Goal: Transaction & Acquisition: Purchase product/service

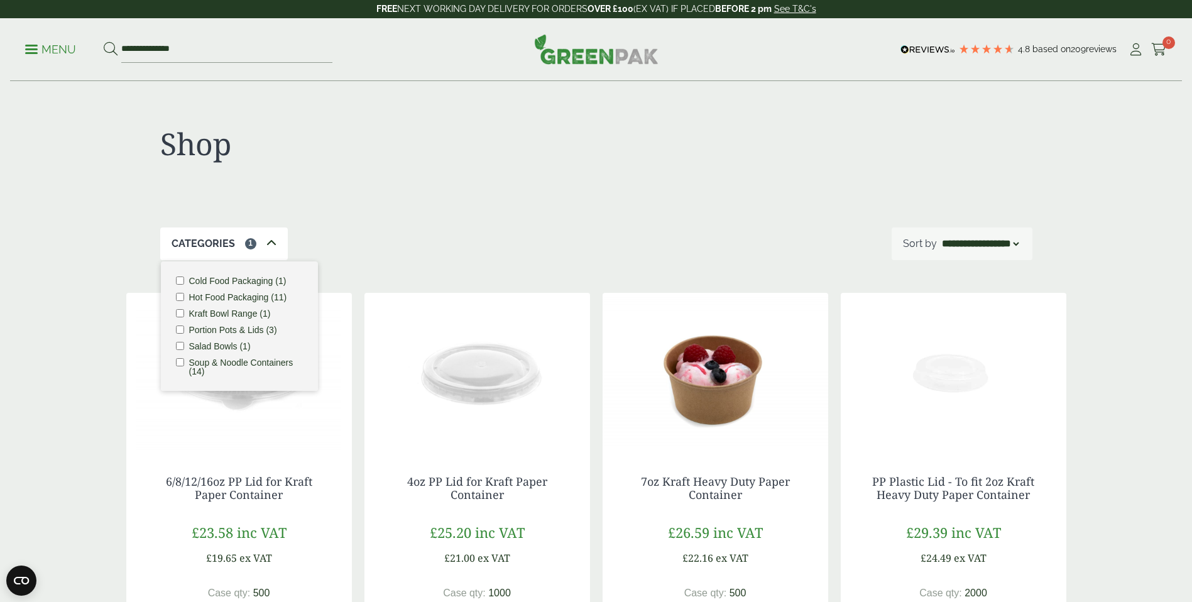
select select "*********"
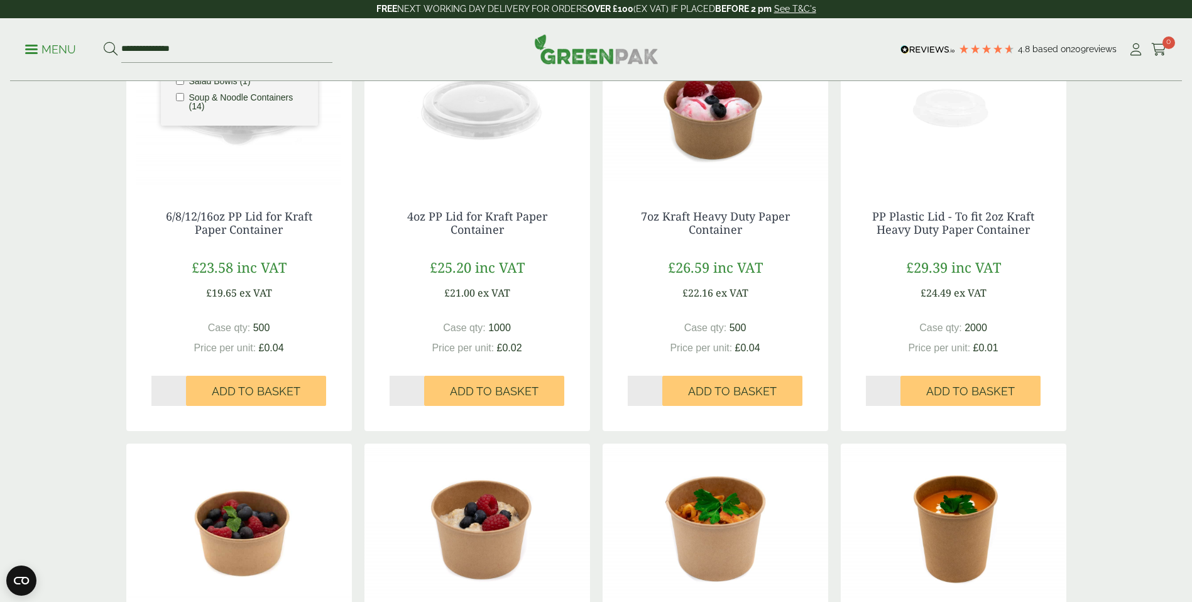
scroll to position [611, 0]
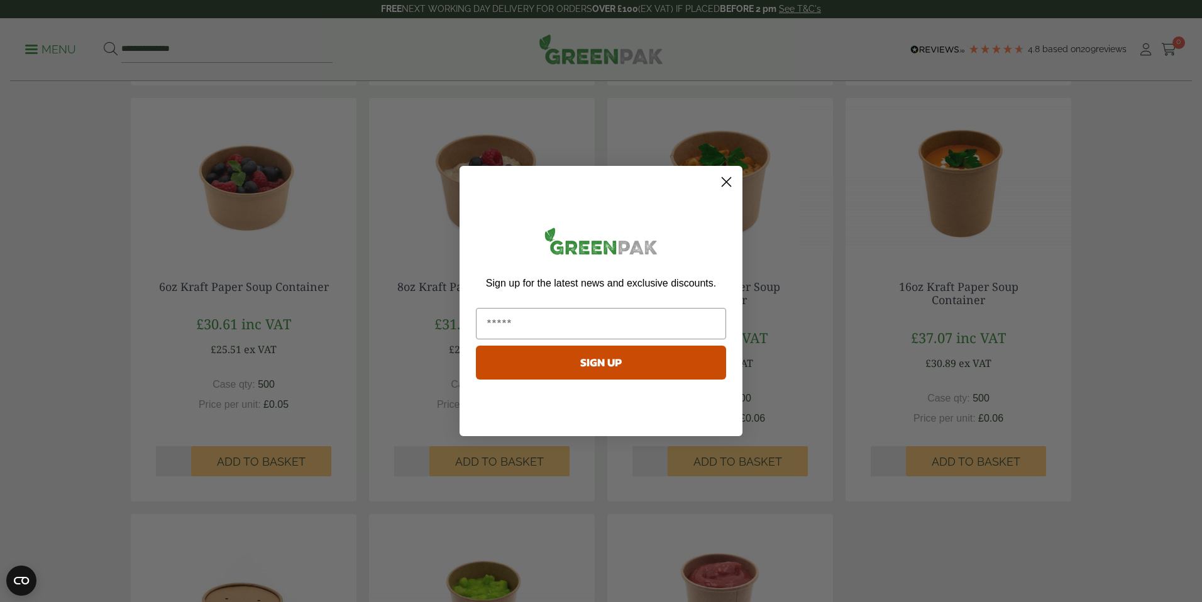
click at [1192, 274] on html "Consent Details [#IABV2SETTINGS#] About This website uses cookies We use cookie…" at bounding box center [601, 440] width 1202 height 2102
click at [732, 187] on circle "Close dialog" at bounding box center [726, 182] width 21 height 21
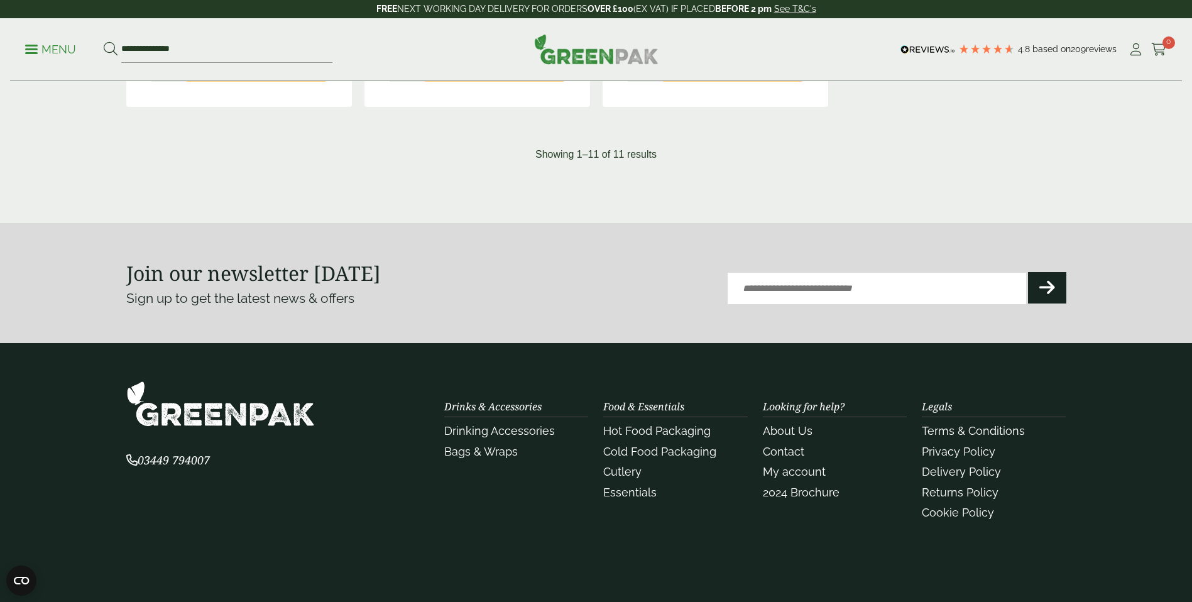
scroll to position [1500, 0]
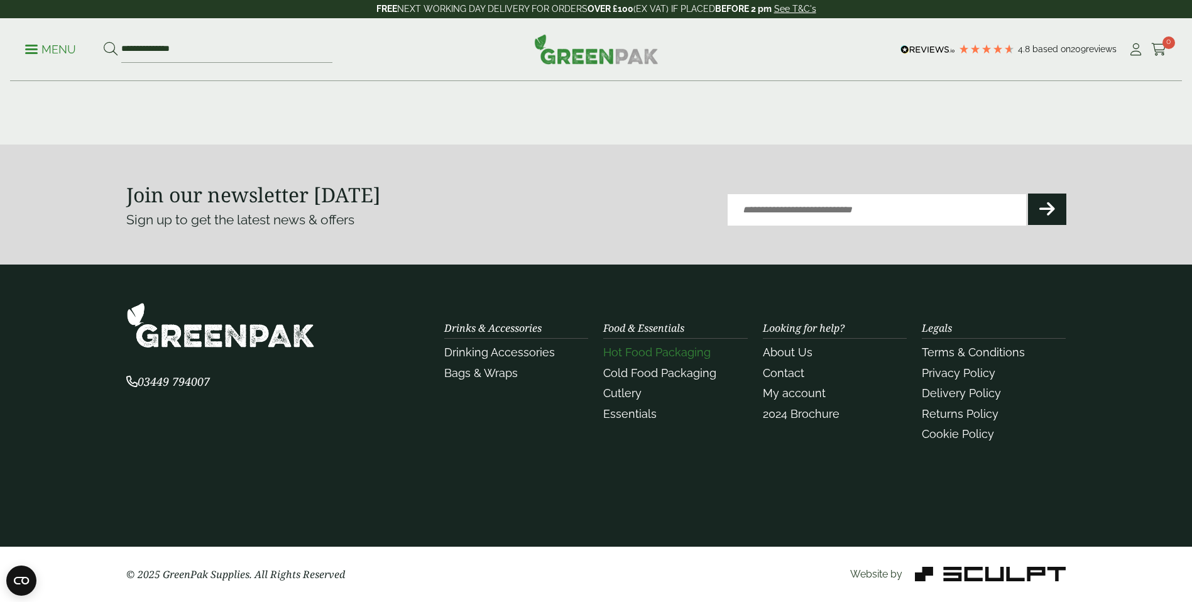
click at [669, 356] on link "Hot Food Packaging" at bounding box center [656, 352] width 107 height 13
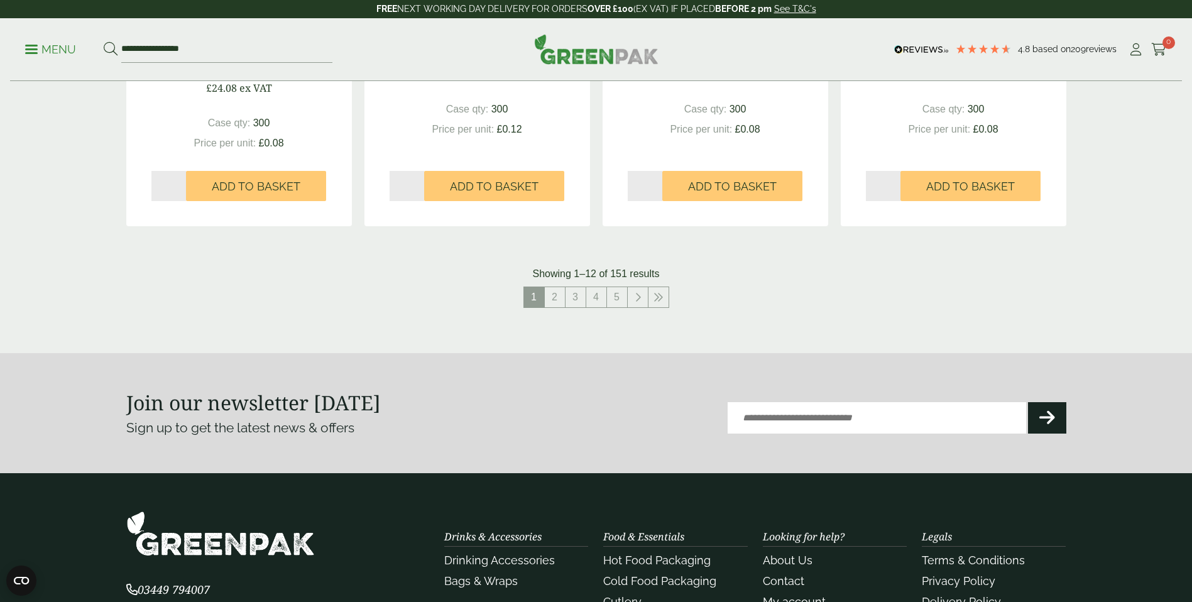
scroll to position [1363, 0]
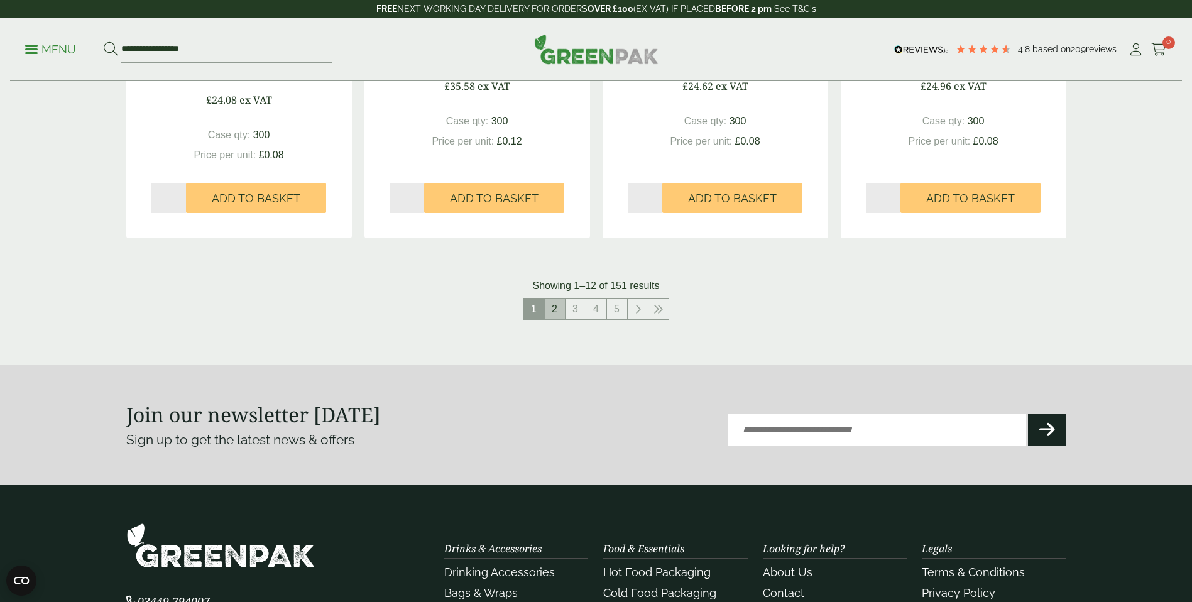
click at [553, 312] on link "2" at bounding box center [555, 309] width 20 height 20
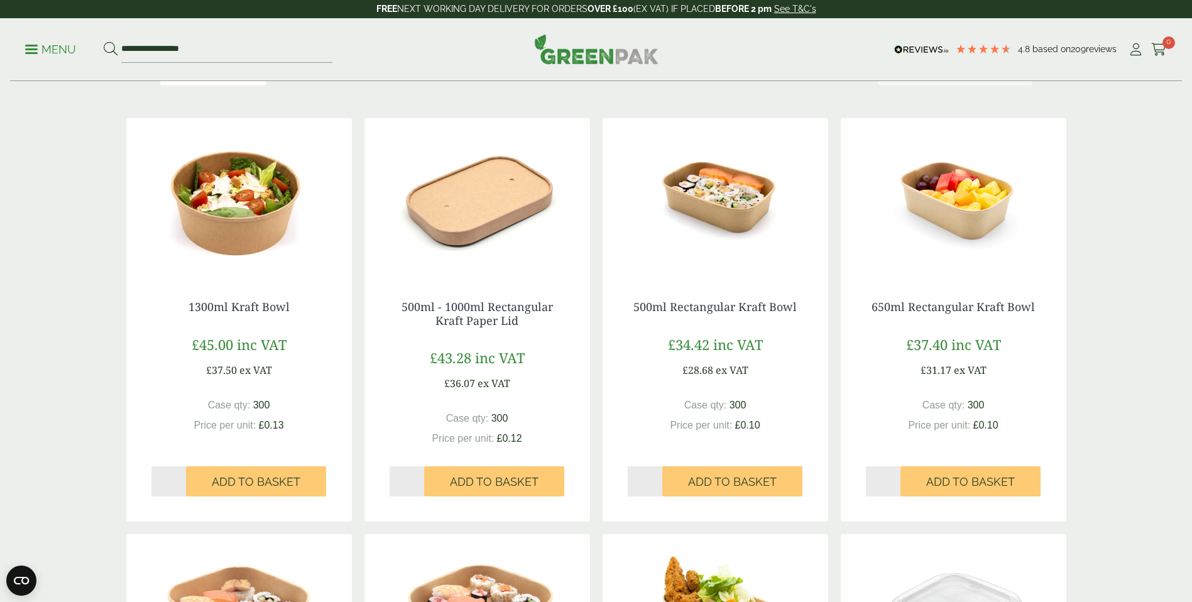
scroll to position [242, 0]
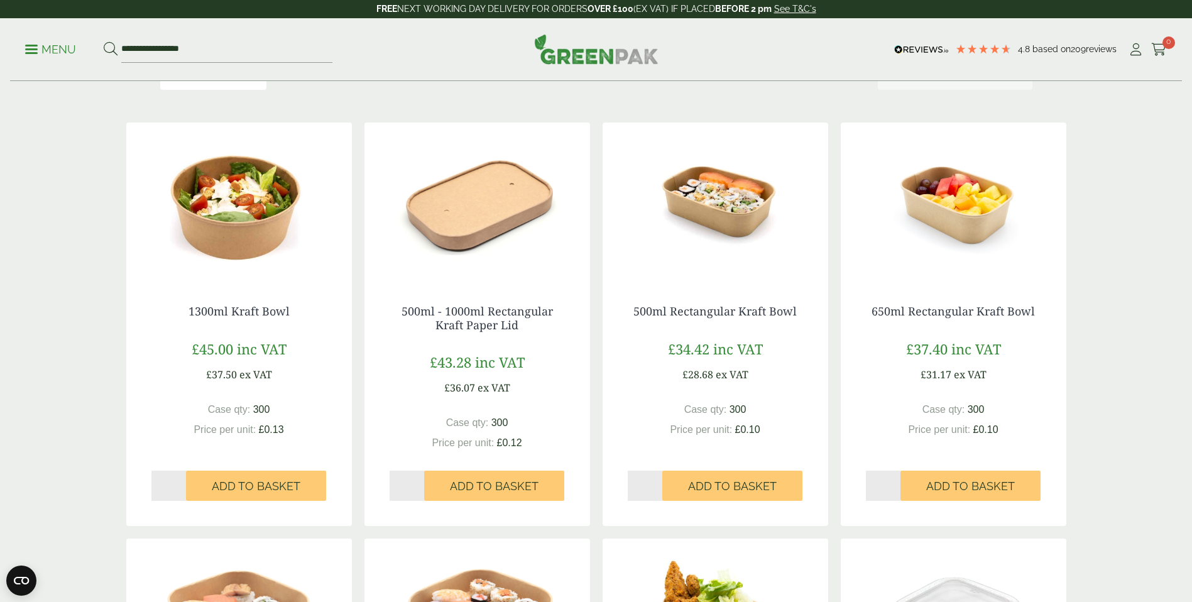
click at [270, 220] on img at bounding box center [239, 201] width 226 height 157
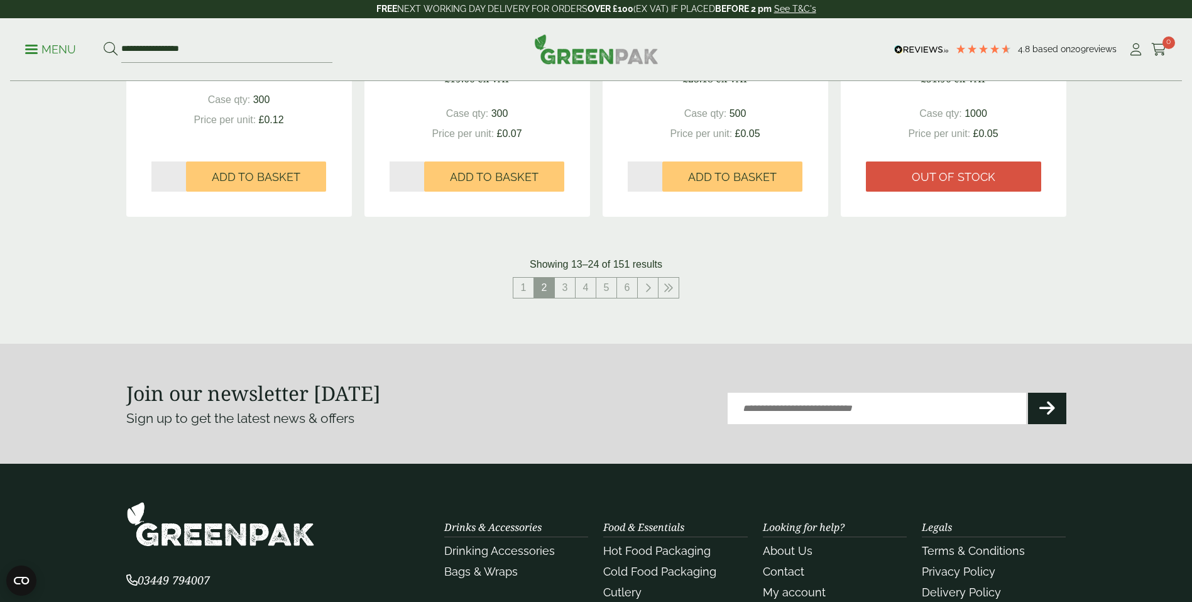
scroll to position [1363, 0]
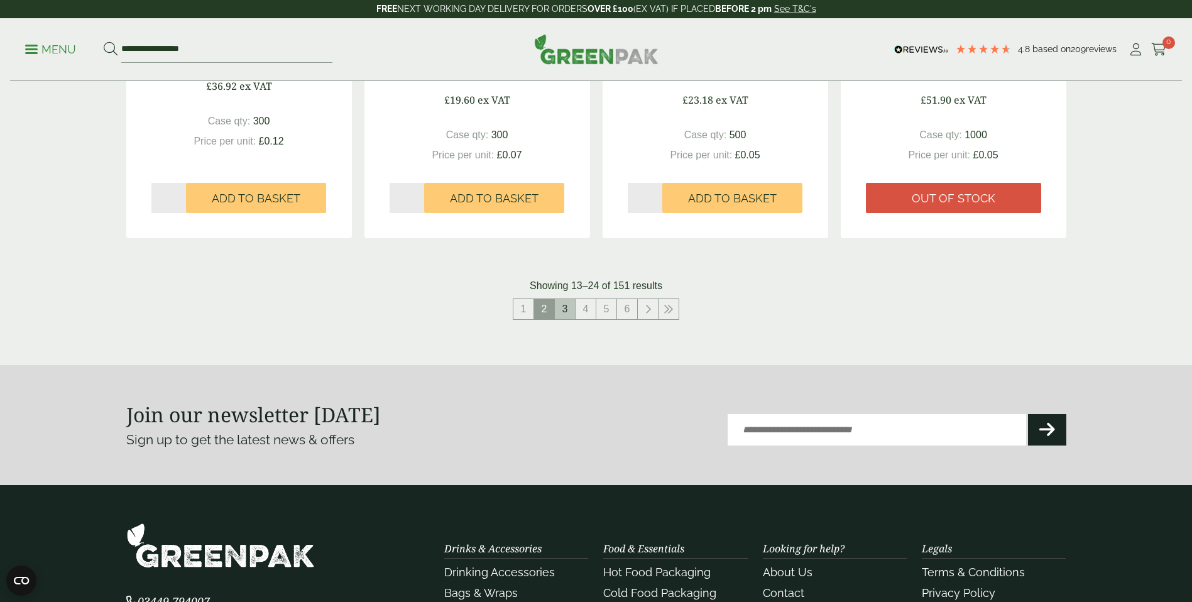
click at [564, 316] on link "3" at bounding box center [565, 309] width 20 height 20
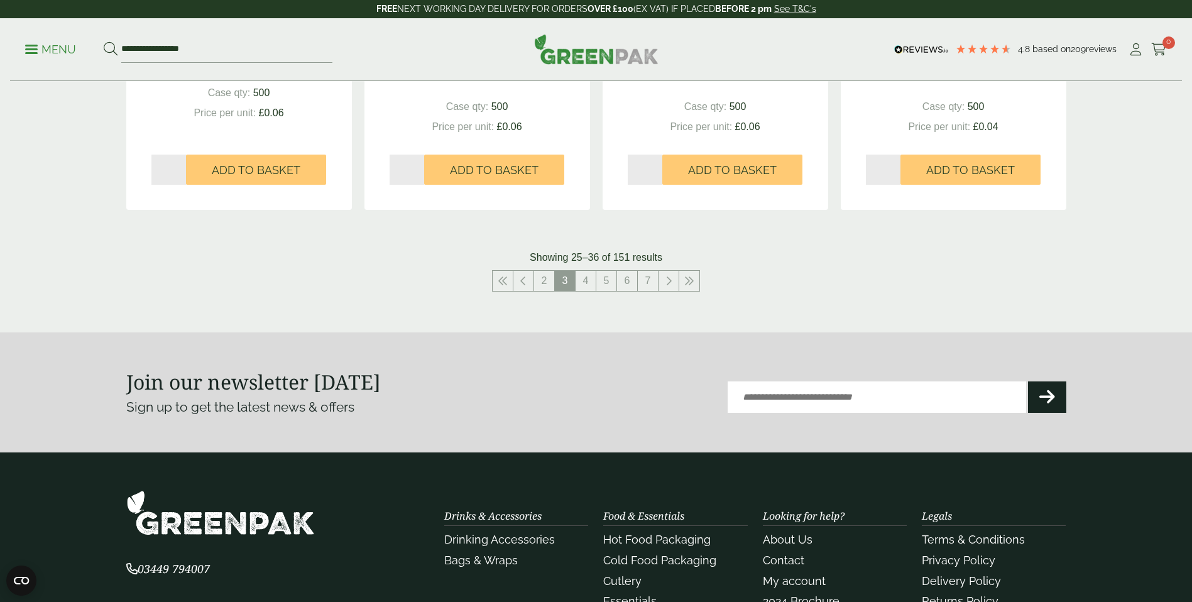
scroll to position [1398, 0]
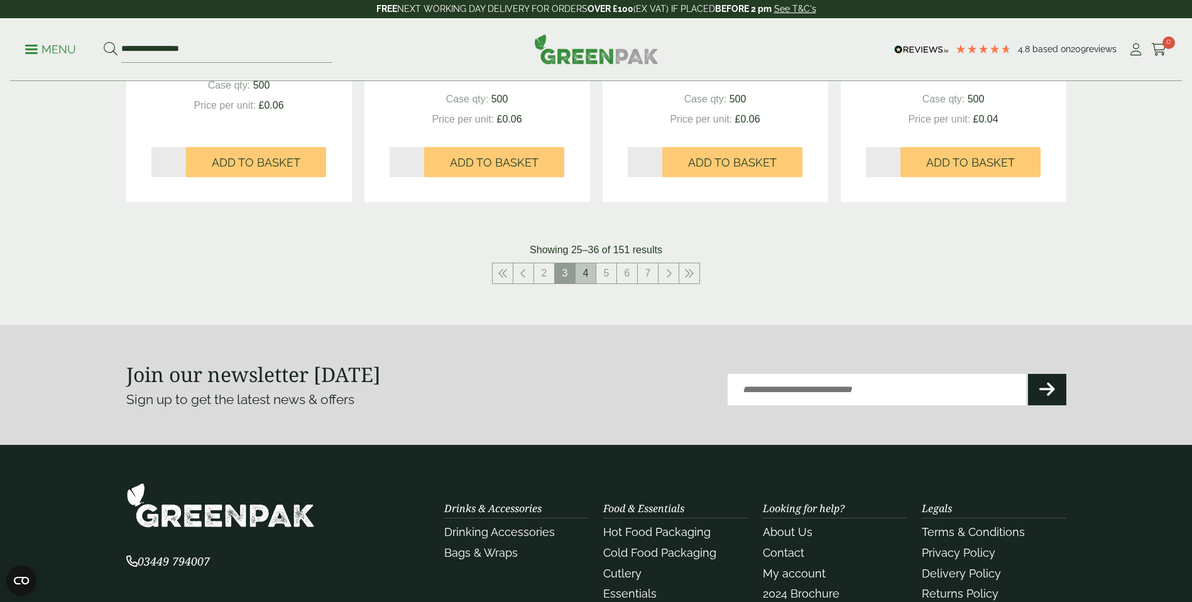
click at [593, 277] on link "4" at bounding box center [586, 273] width 20 height 20
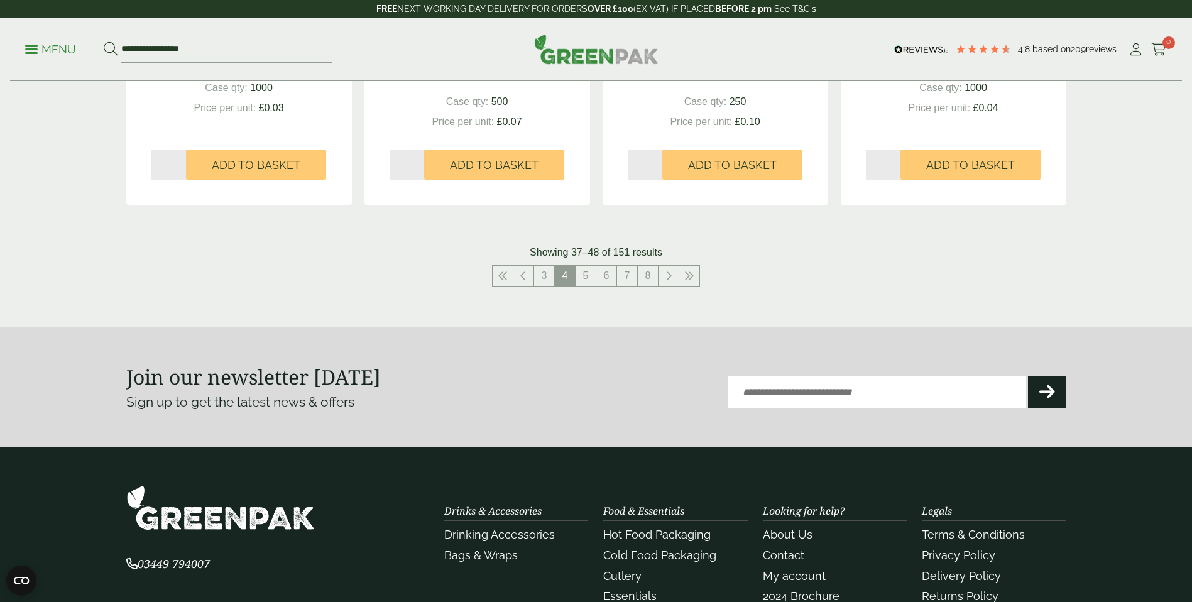
scroll to position [1405, 0]
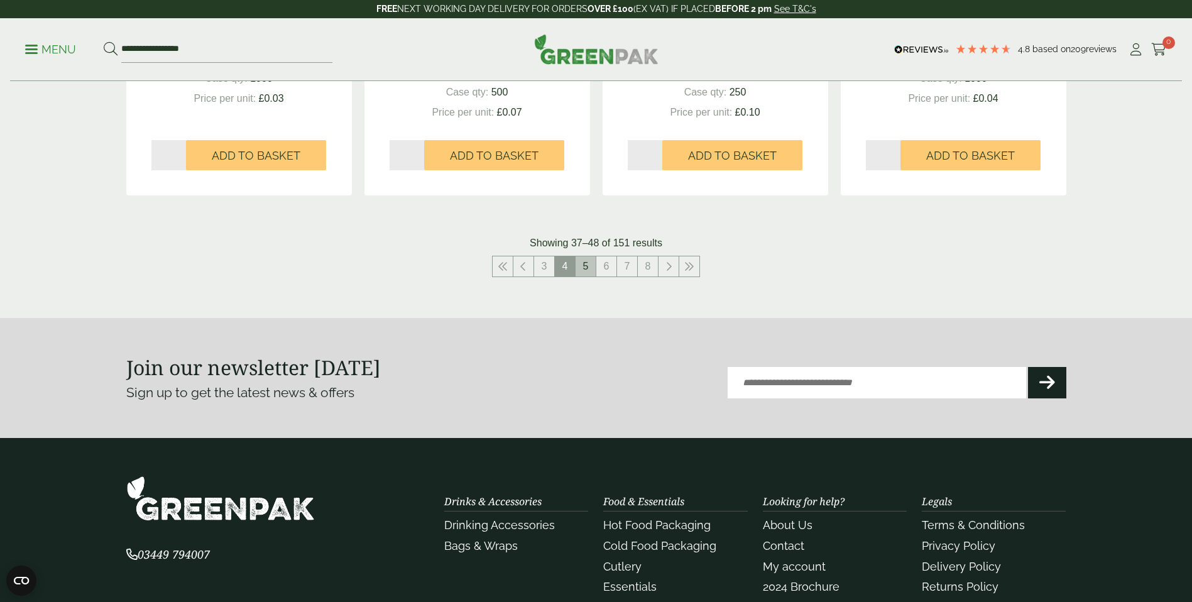
click at [586, 265] on link "5" at bounding box center [586, 266] width 20 height 20
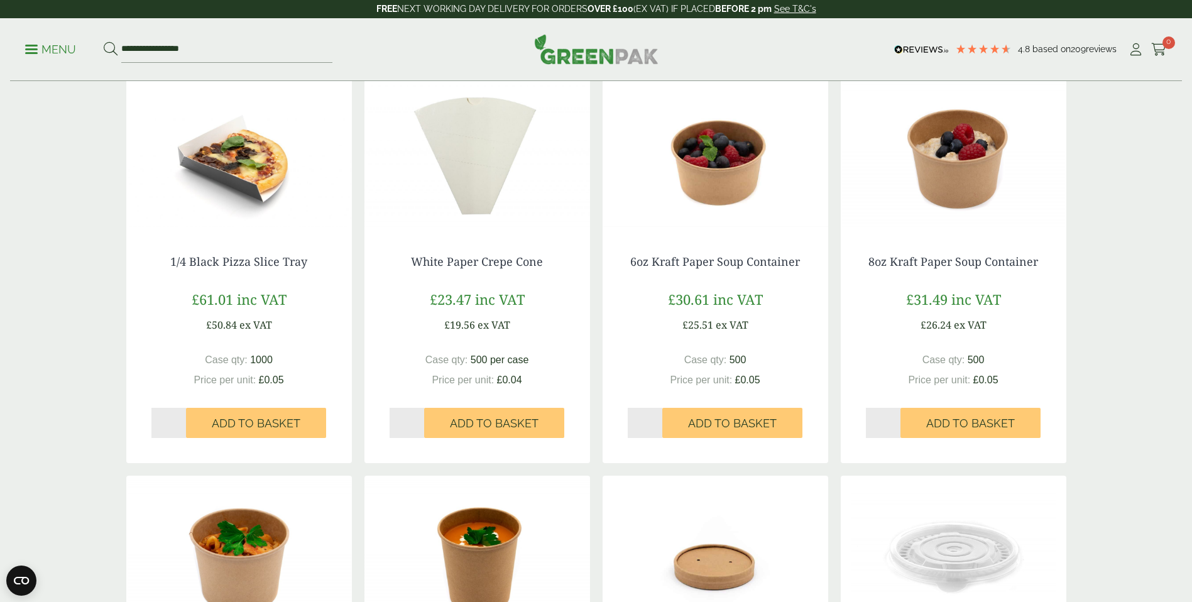
scroll to position [244, 0]
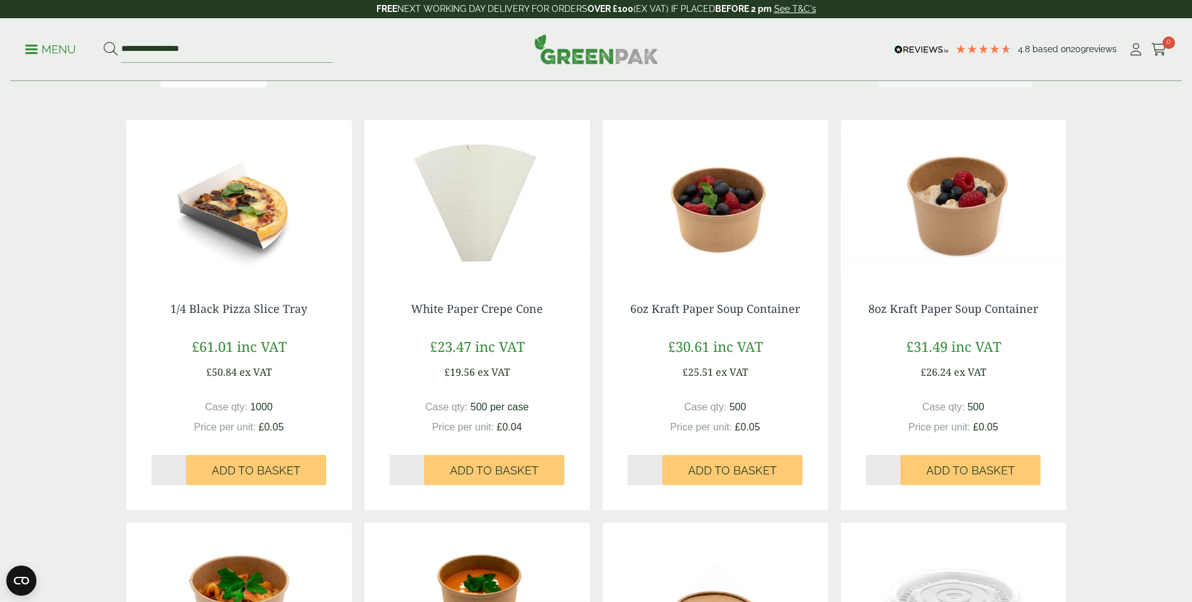
drag, startPoint x: 1190, startPoint y: 185, endPoint x: 1196, endPoint y: 192, distance: 8.9
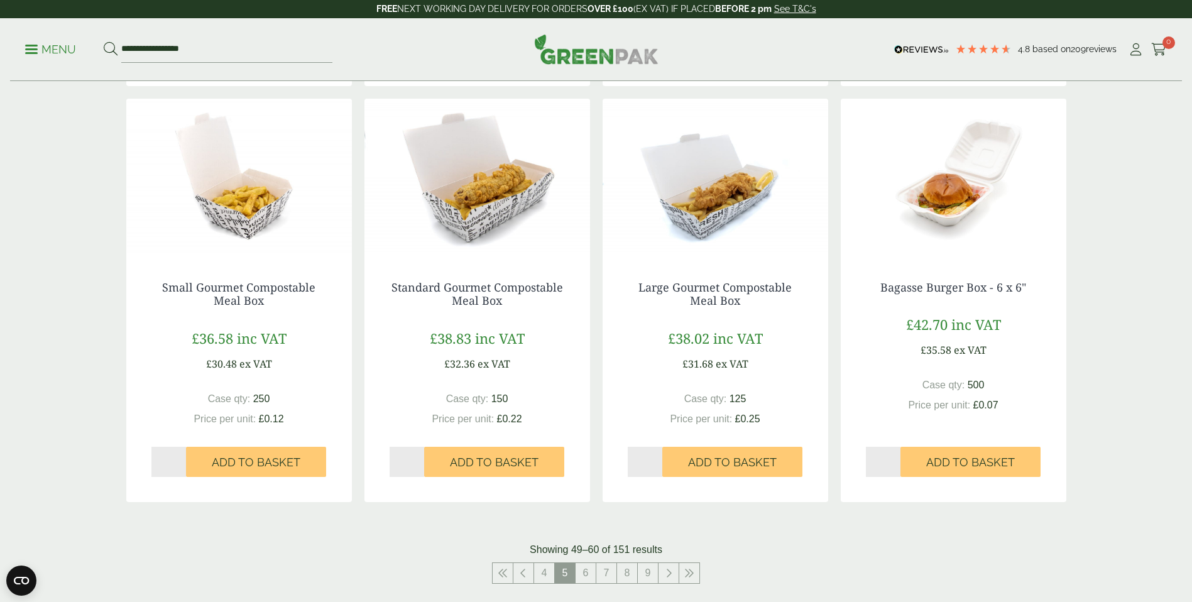
scroll to position [1068, 0]
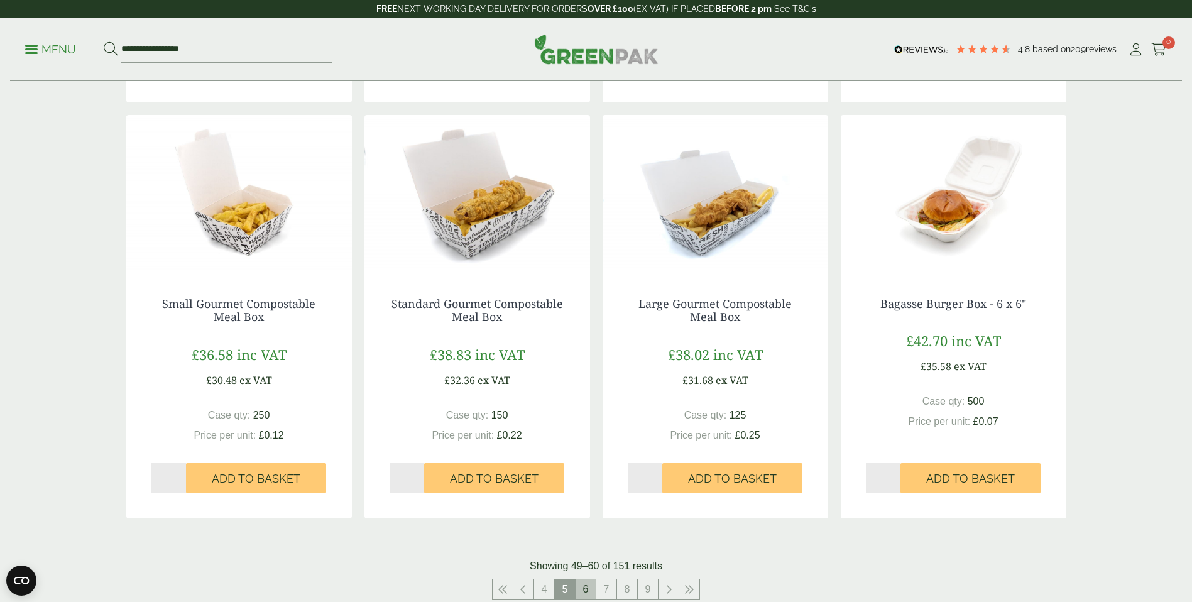
click at [588, 593] on link "6" at bounding box center [586, 589] width 20 height 20
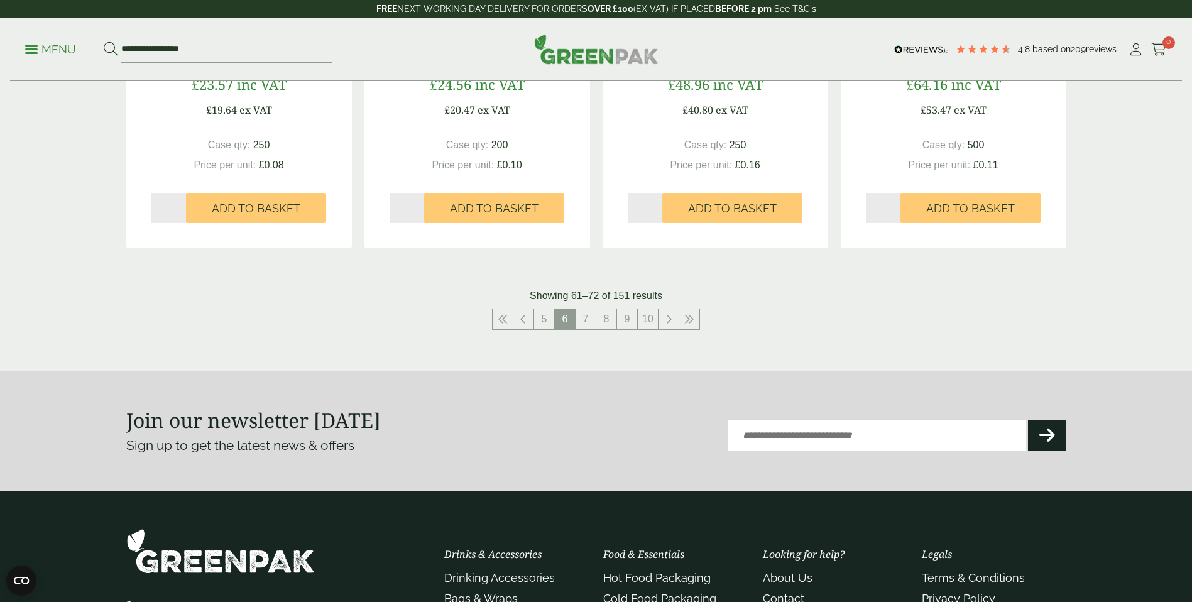
scroll to position [1357, 0]
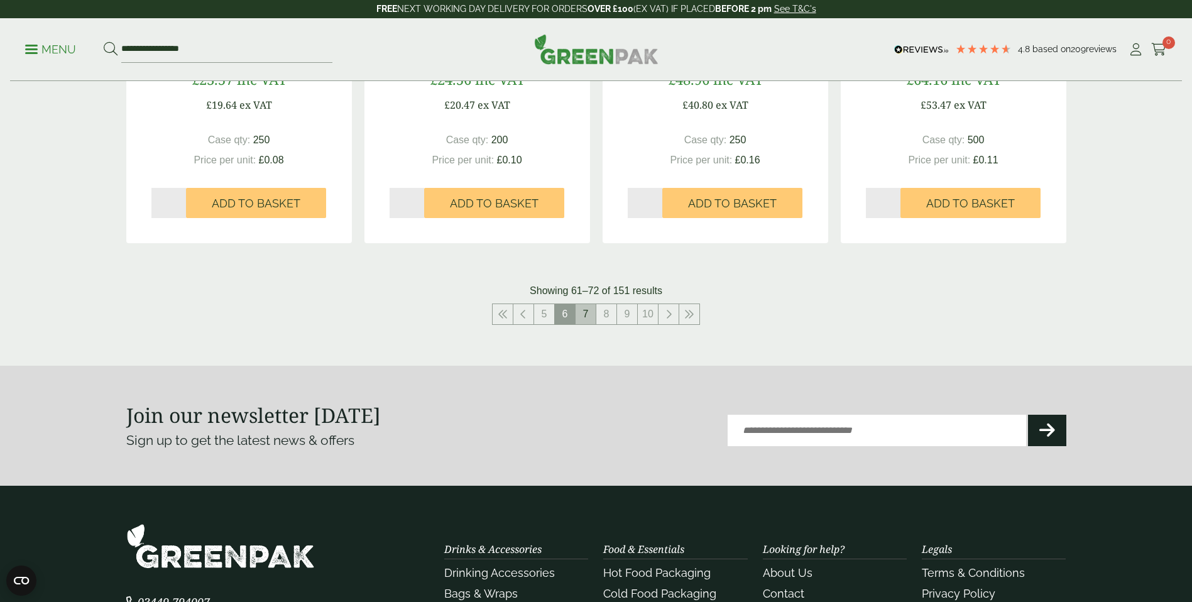
click at [590, 308] on link "7" at bounding box center [586, 314] width 20 height 20
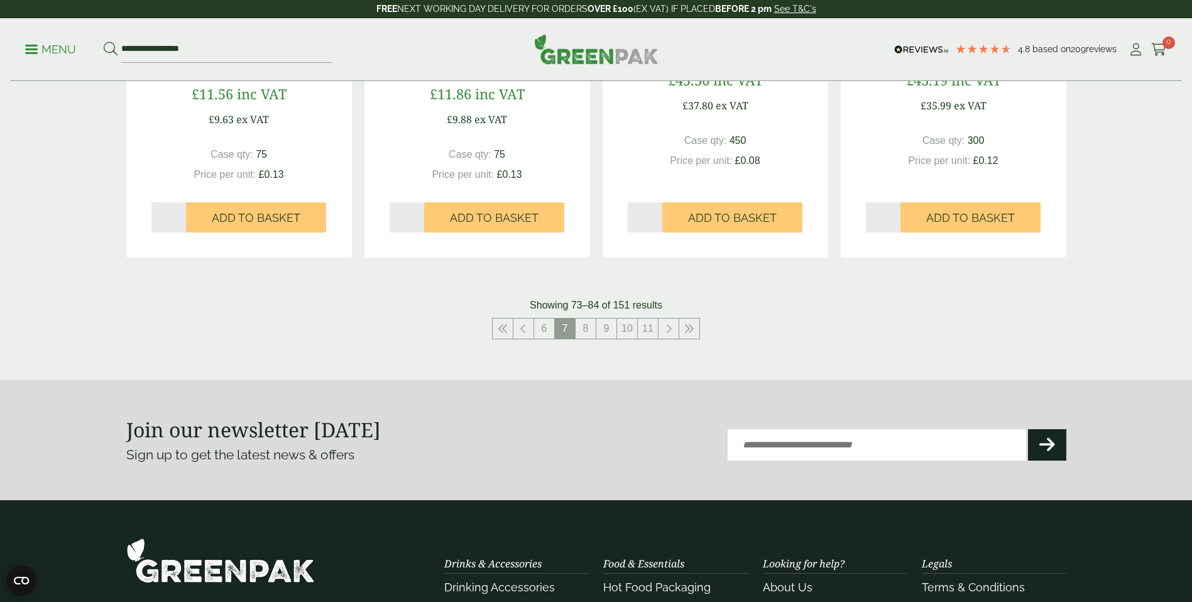
scroll to position [1341, 0]
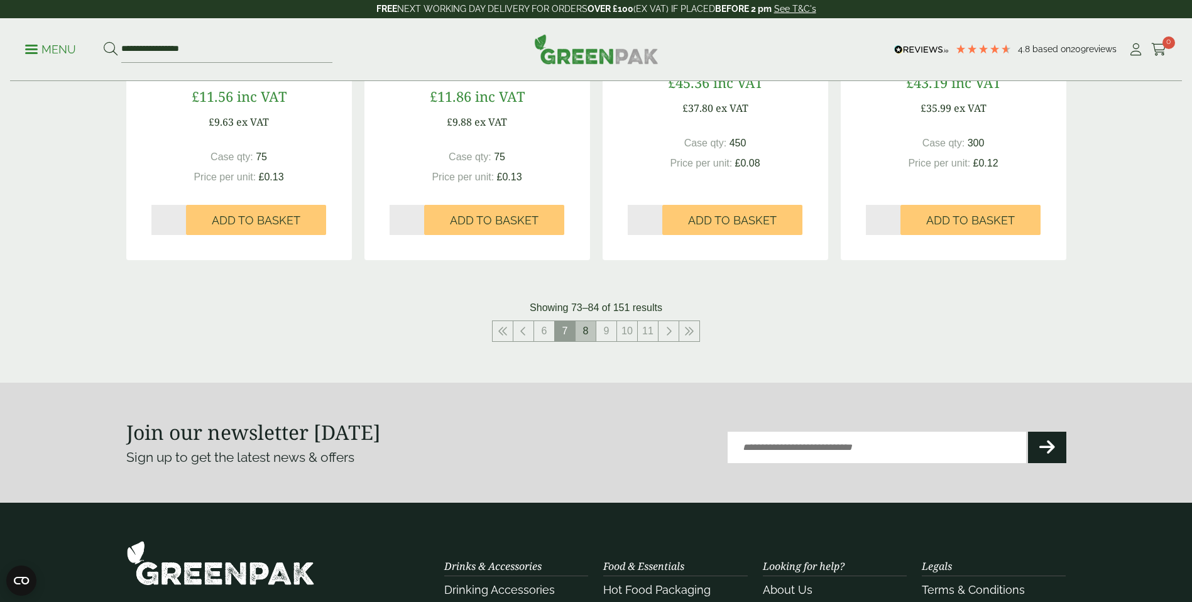
drag, startPoint x: 584, startPoint y: 326, endPoint x: 592, endPoint y: 334, distance: 10.7
click at [584, 326] on link "8" at bounding box center [586, 331] width 20 height 20
click at [586, 333] on link "9" at bounding box center [586, 331] width 20 height 20
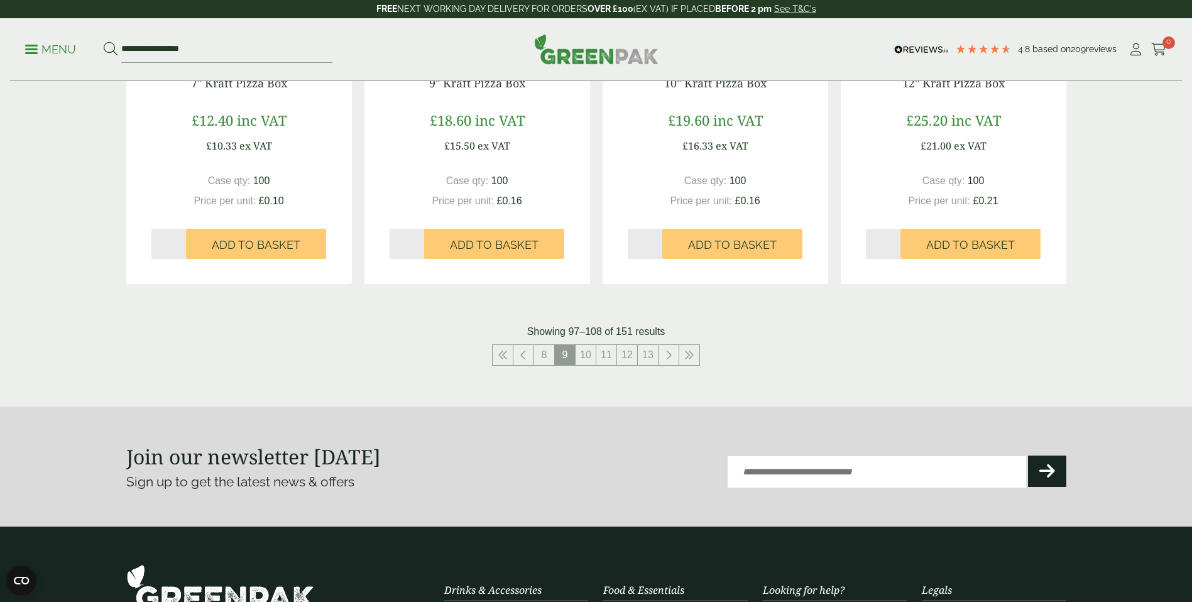
scroll to position [1292, 0]
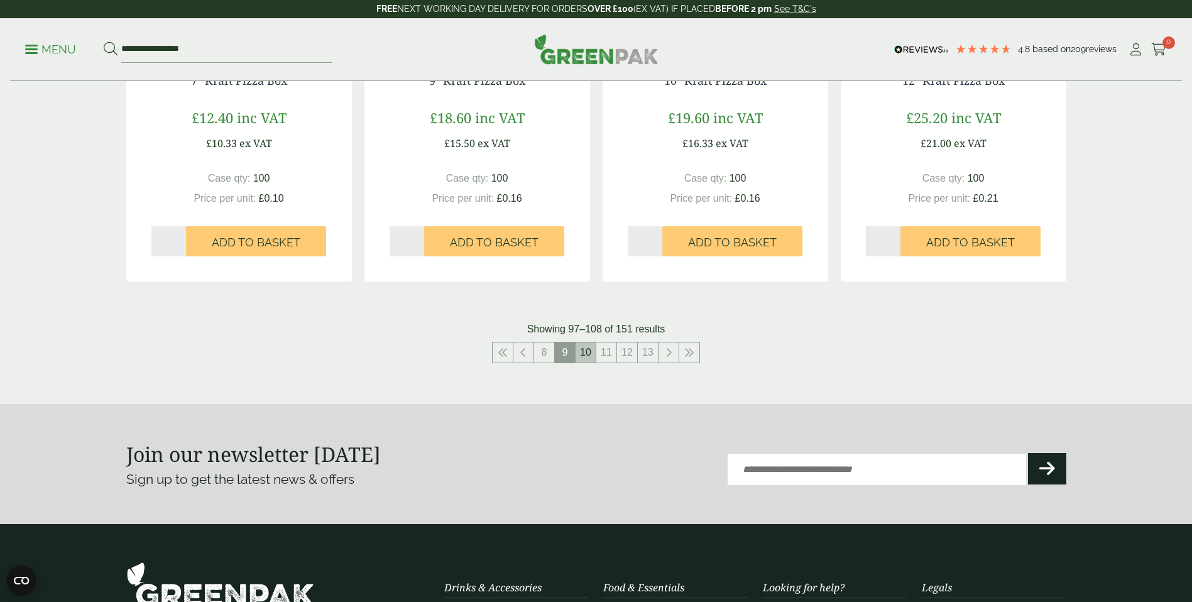
click at [590, 356] on link "10" at bounding box center [586, 353] width 20 height 20
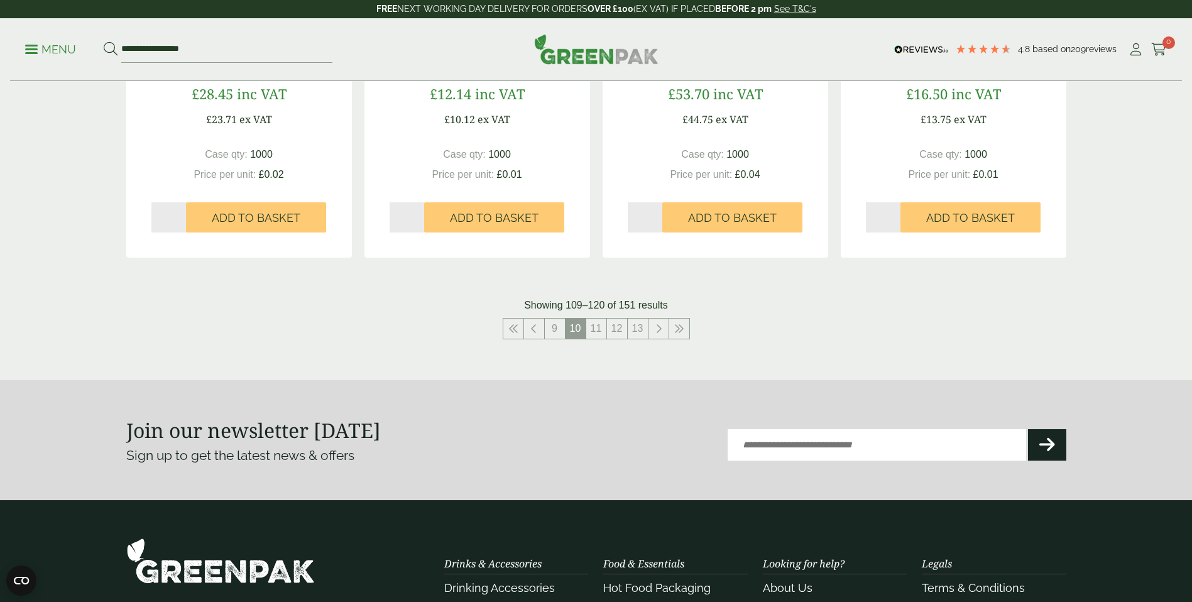
scroll to position [1348, 0]
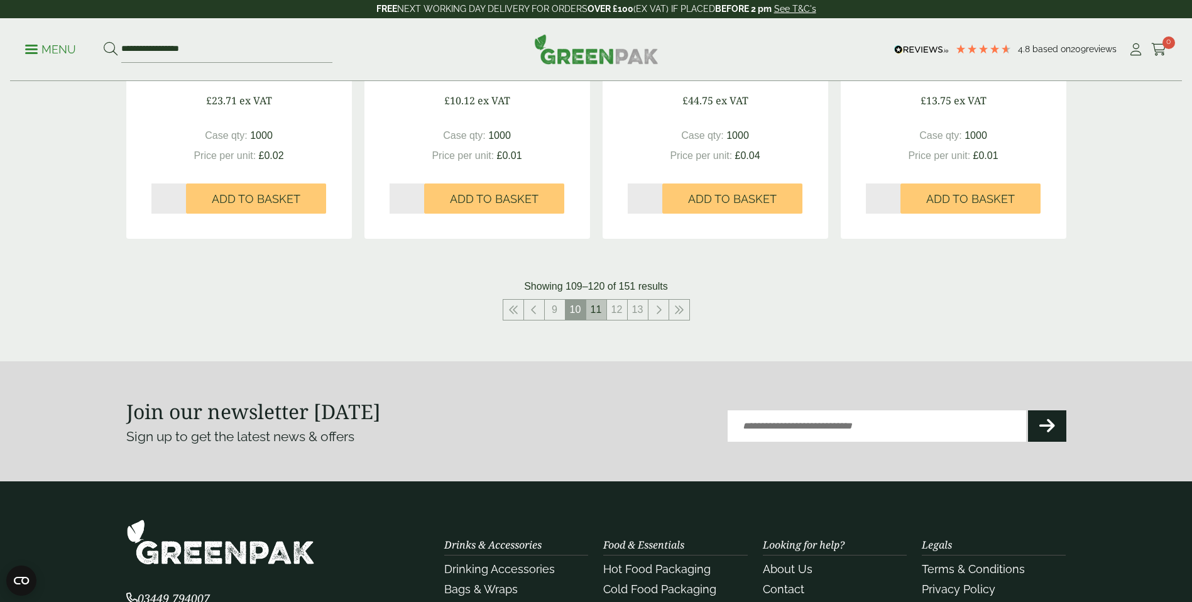
click at [596, 309] on link "11" at bounding box center [596, 310] width 20 height 20
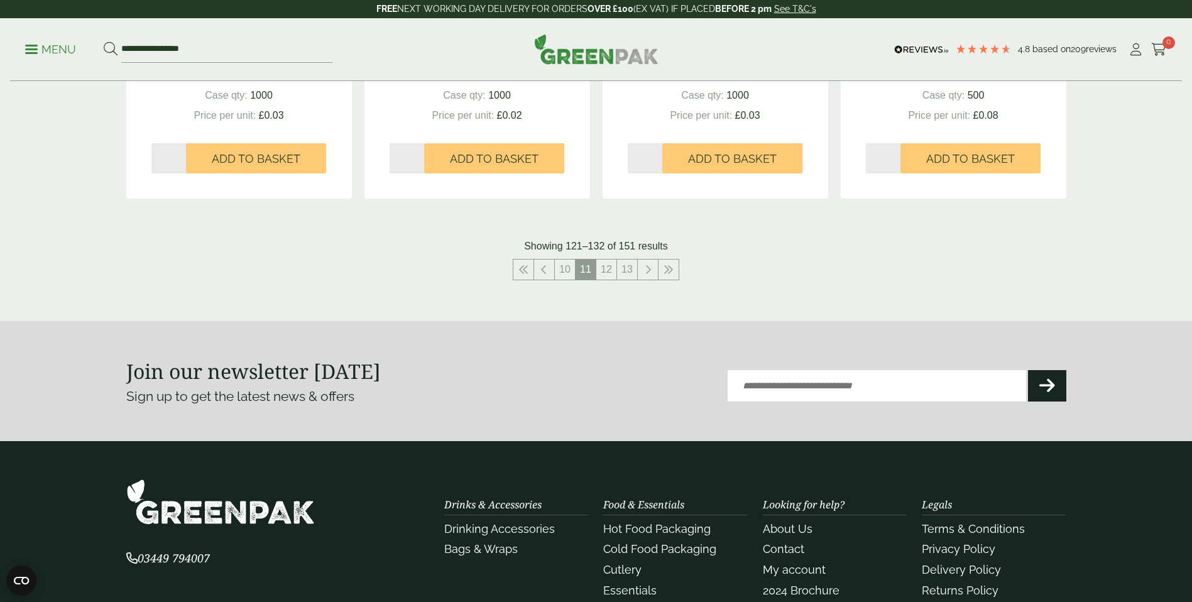
scroll to position [1393, 0]
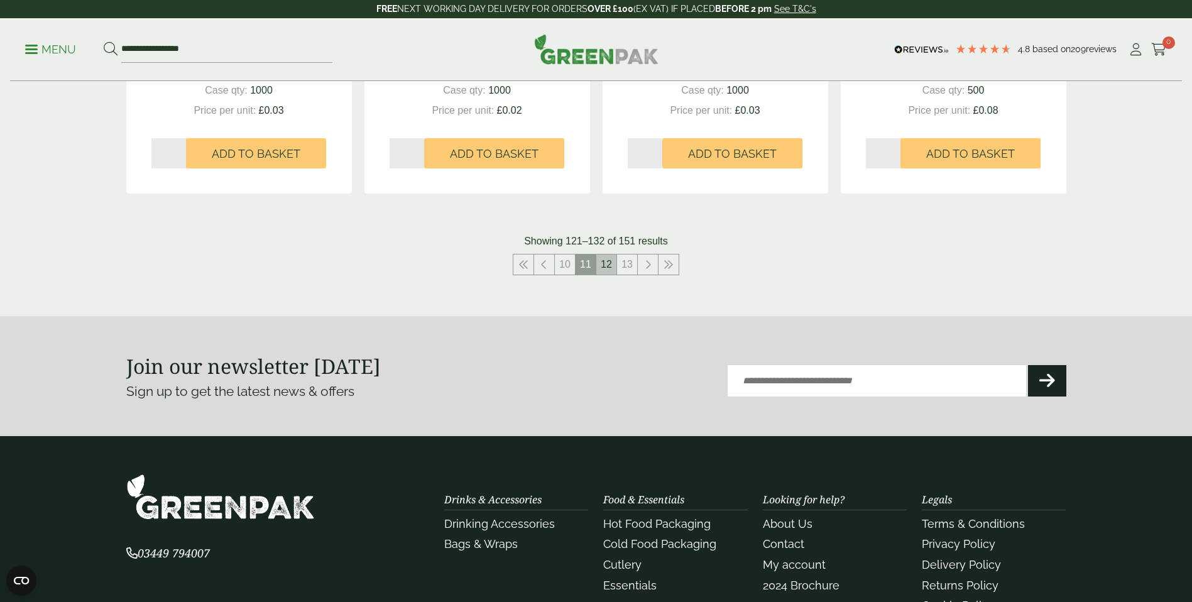
click at [609, 268] on link "12" at bounding box center [606, 265] width 20 height 20
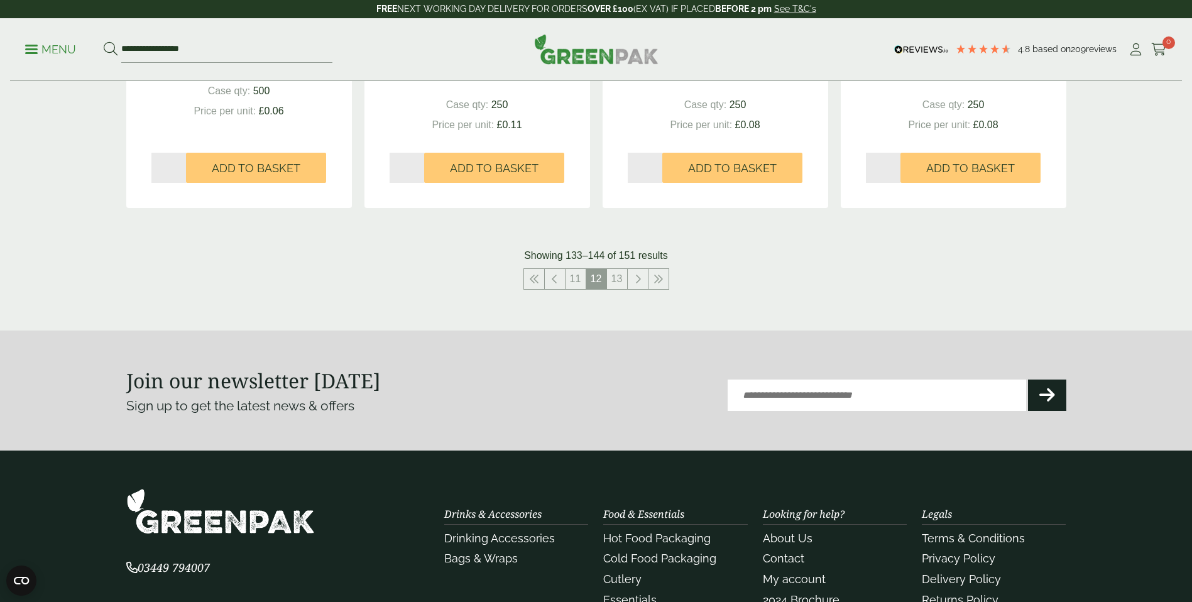
scroll to position [1393, 0]
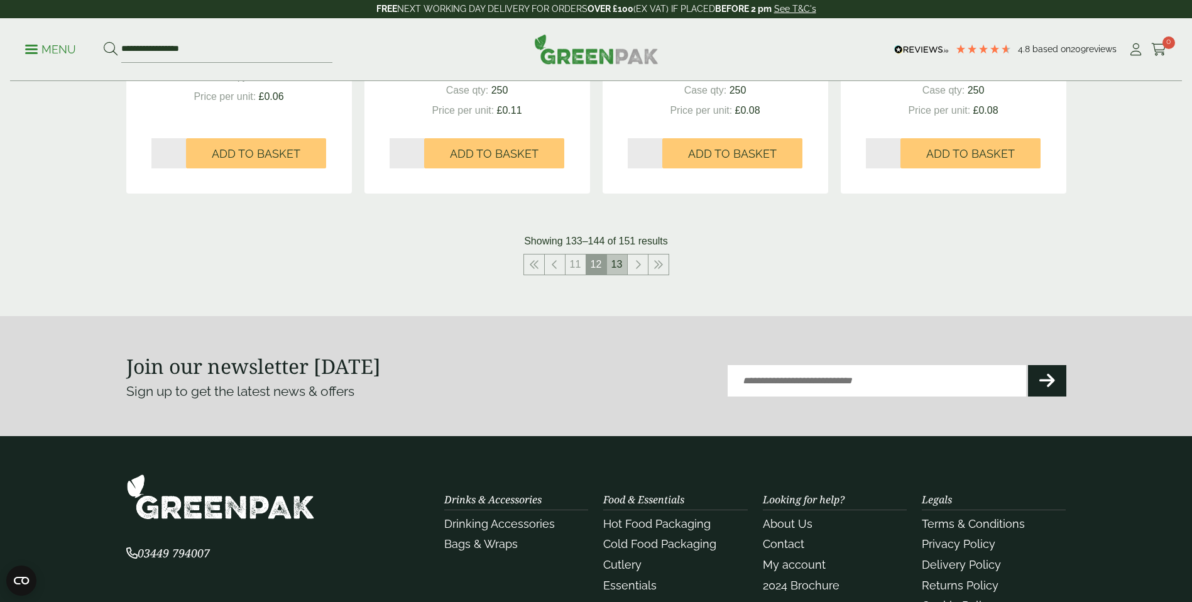
click at [622, 268] on link "13" at bounding box center [617, 265] width 20 height 20
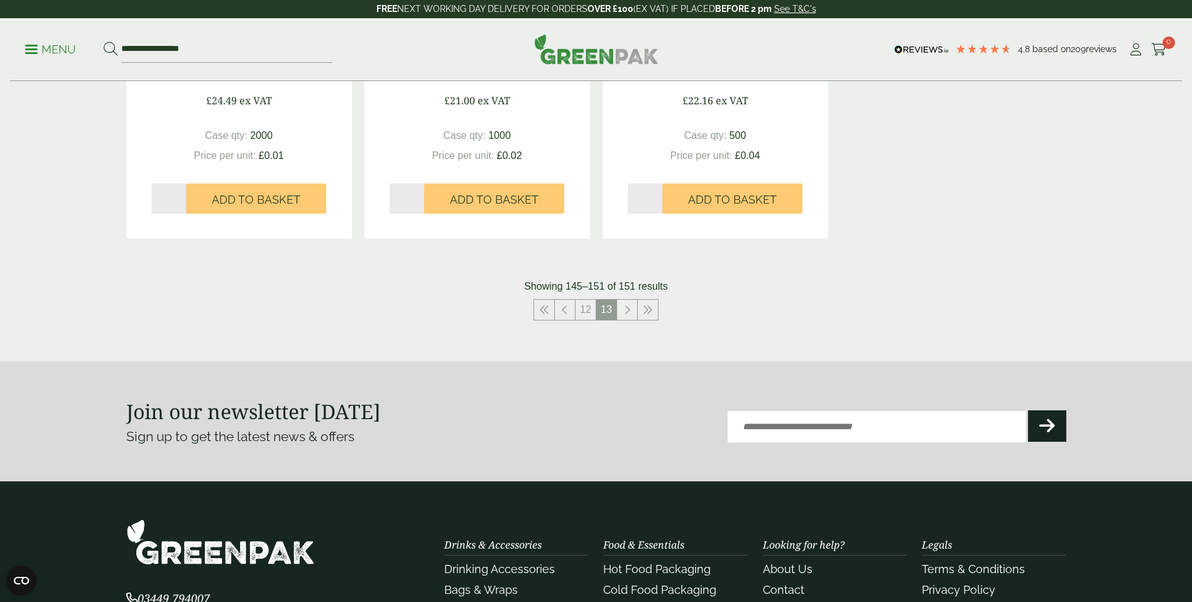
scroll to position [955, 0]
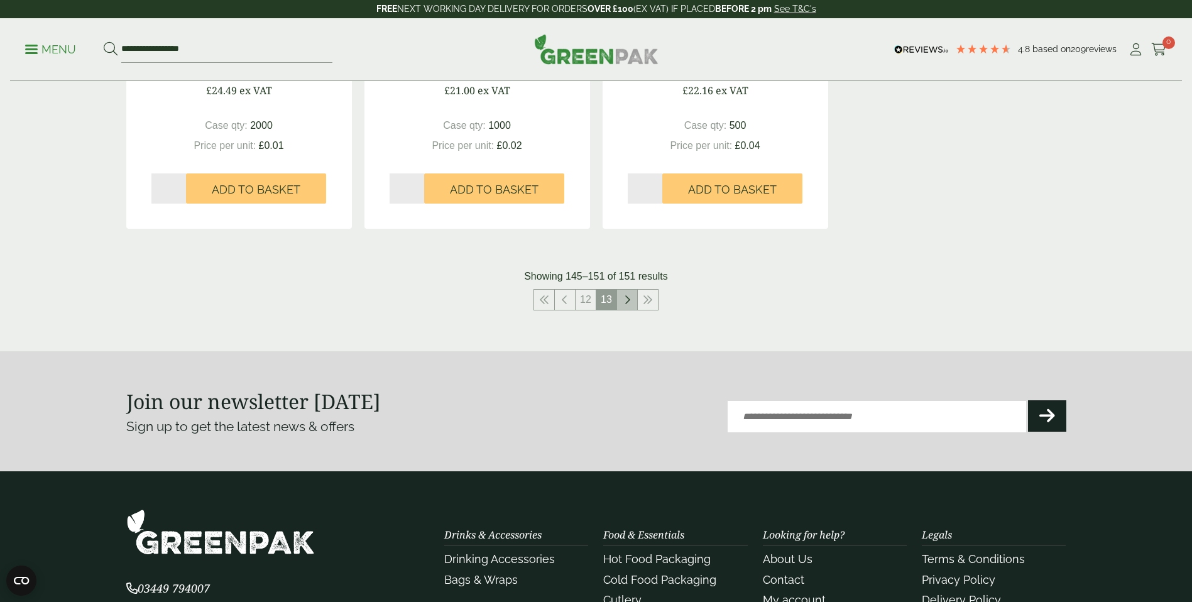
click at [624, 303] on icon at bounding box center [627, 300] width 6 height 10
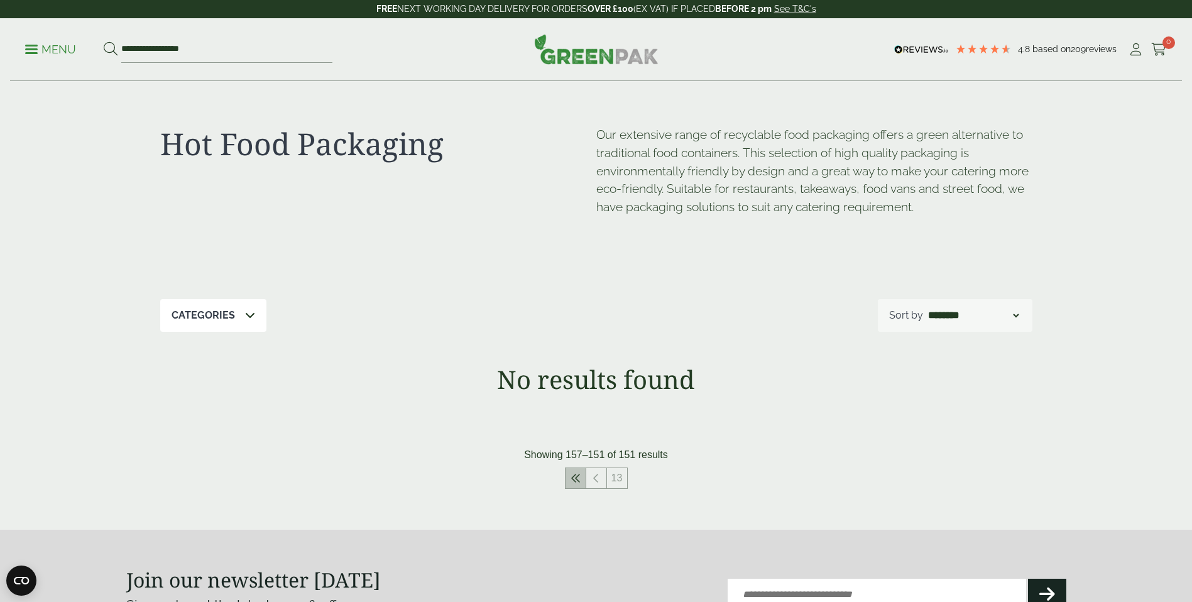
click at [576, 478] on icon at bounding box center [576, 478] width 10 height 10
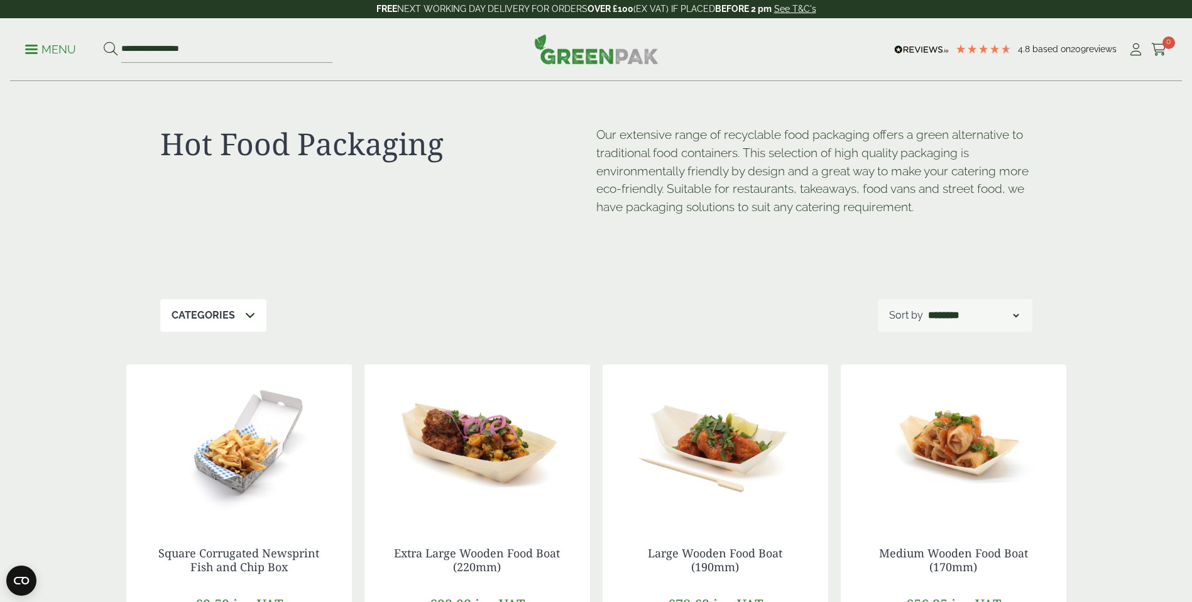
click at [248, 319] on icon at bounding box center [250, 315] width 10 height 10
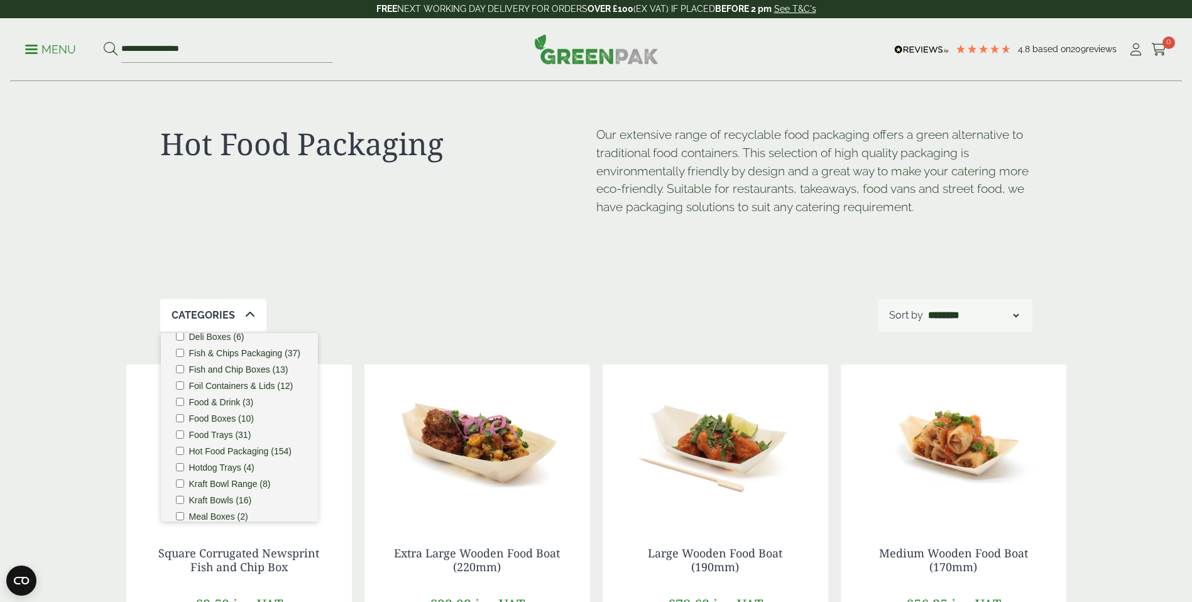
scroll to position [165, 0]
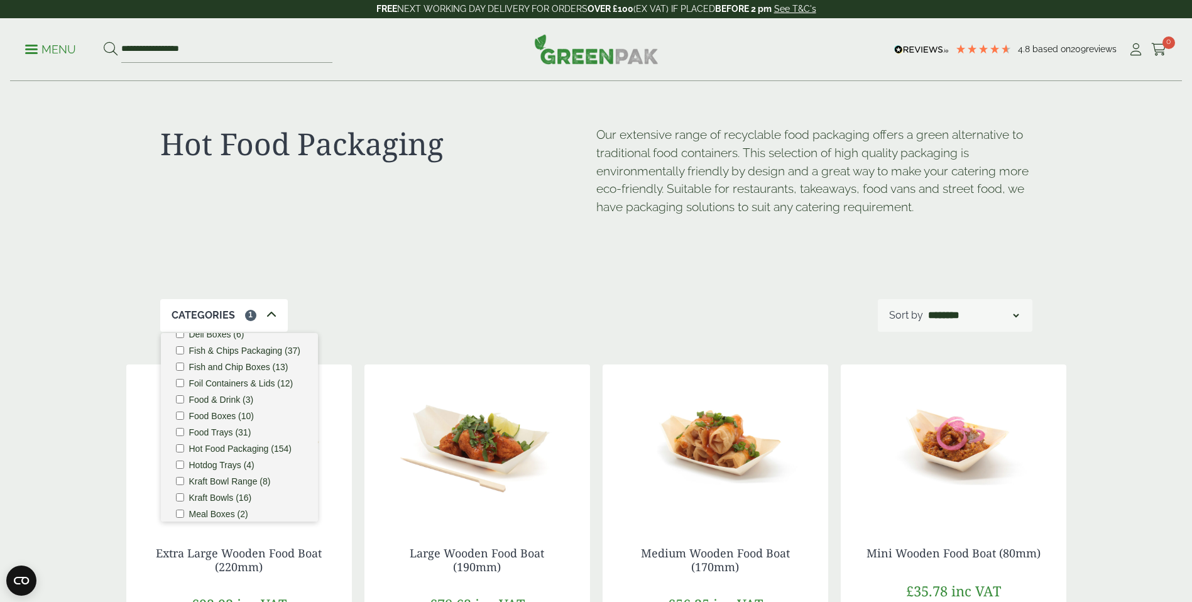
click at [434, 302] on div "Categories 1 Bagasse (22) Baguette Trays (2) Bestsellers (29) Burger Boxes (10)…" at bounding box center [596, 315] width 872 height 33
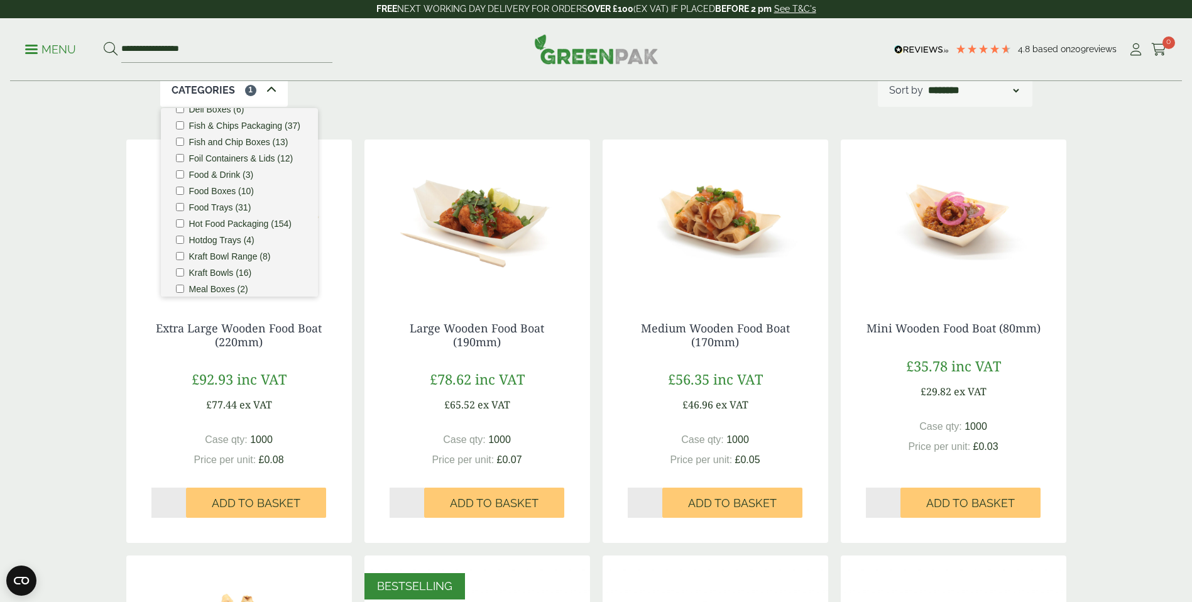
scroll to position [0, 0]
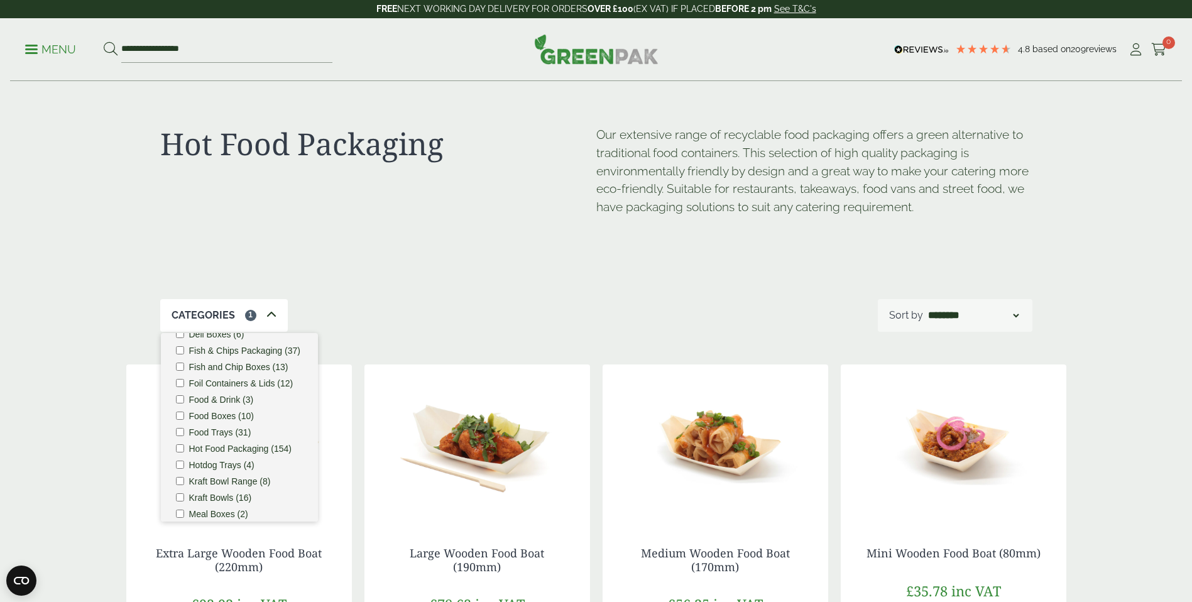
click at [1013, 315] on select "**********" at bounding box center [974, 315] width 96 height 15
click at [926, 308] on select "**********" at bounding box center [974, 315] width 96 height 15
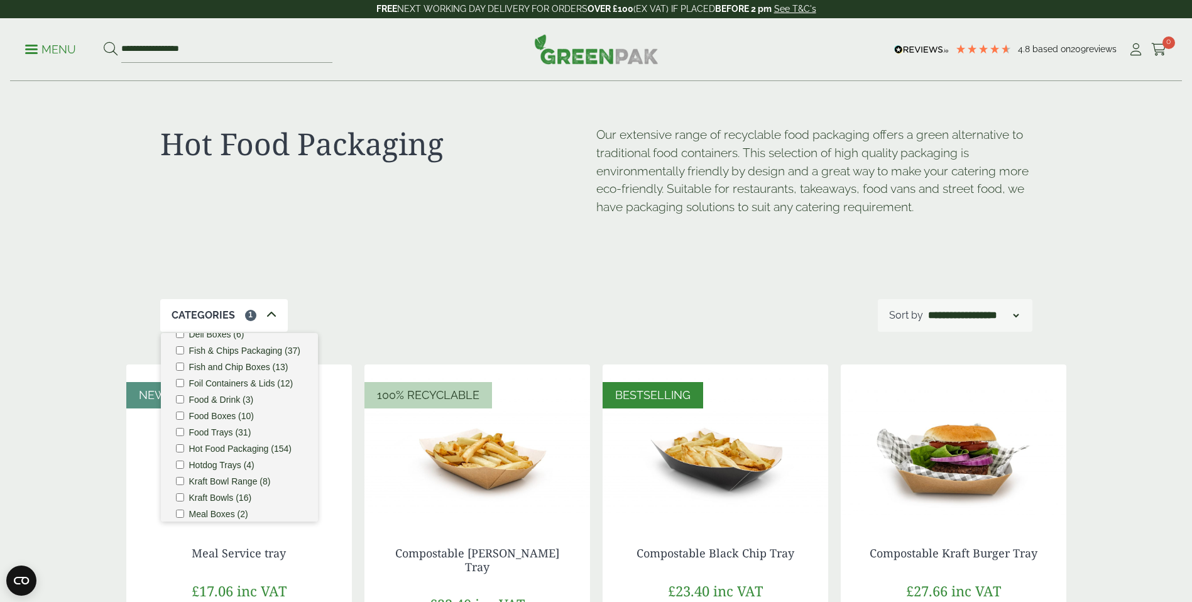
click at [1016, 312] on select "**********" at bounding box center [974, 315] width 96 height 15
select select "********"
click at [926, 308] on select "**********" at bounding box center [974, 315] width 96 height 15
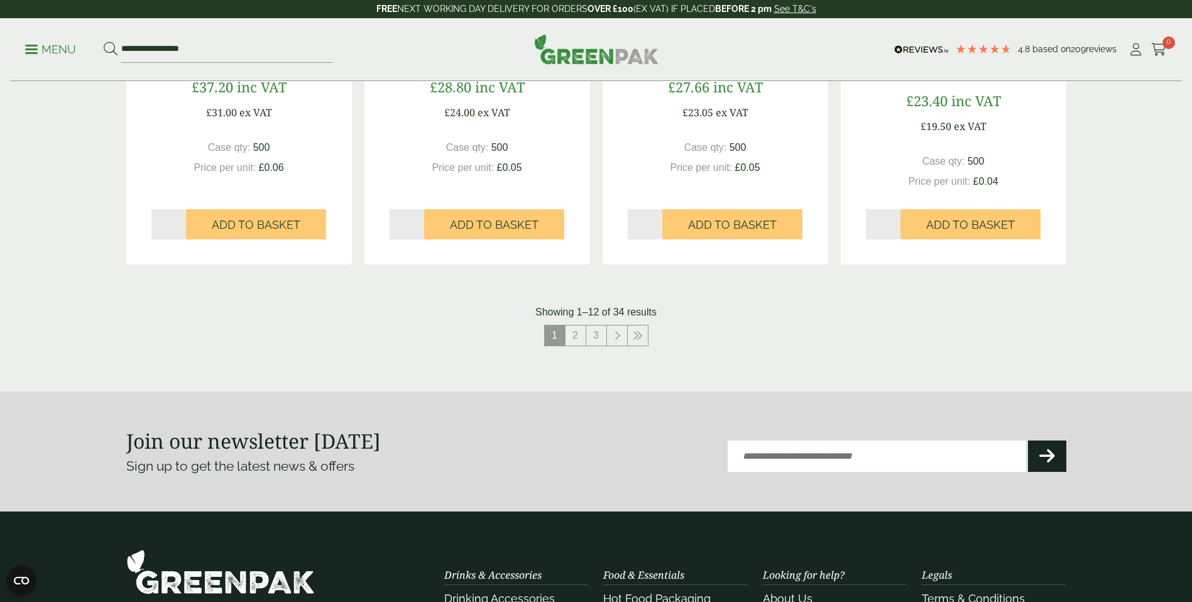
scroll to position [1344, 0]
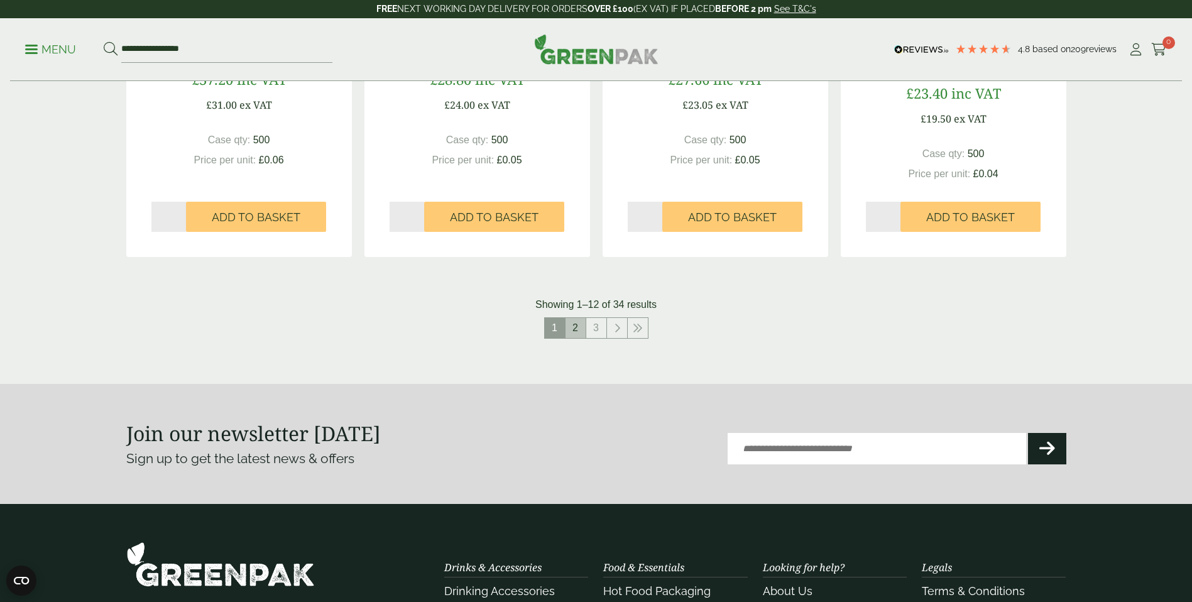
click at [575, 318] on link "2" at bounding box center [576, 328] width 20 height 20
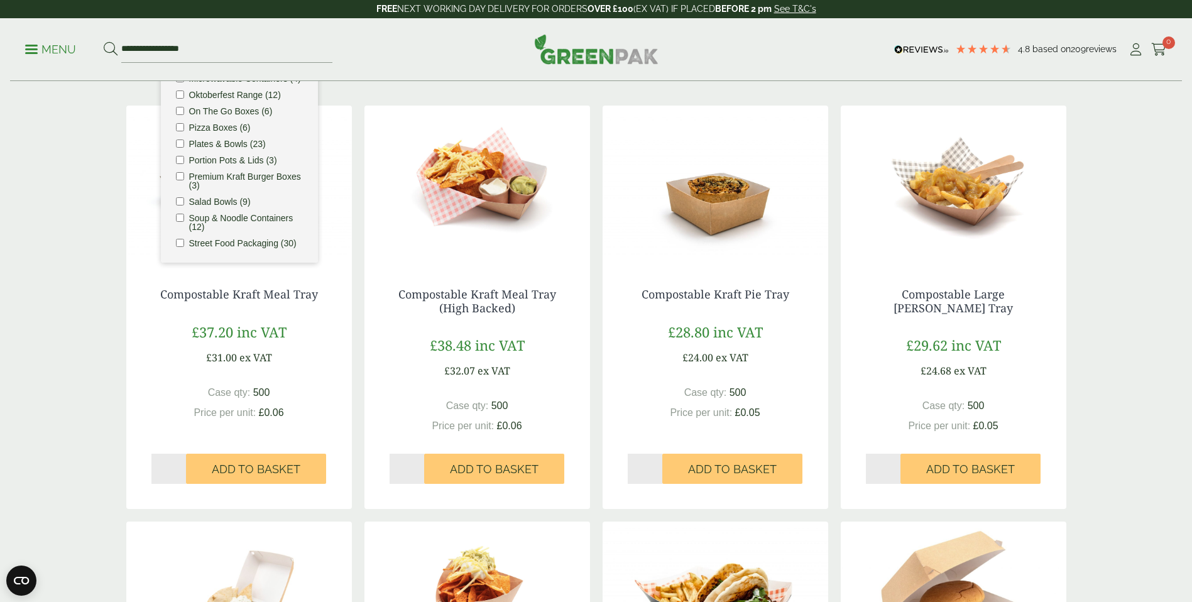
scroll to position [1344, 0]
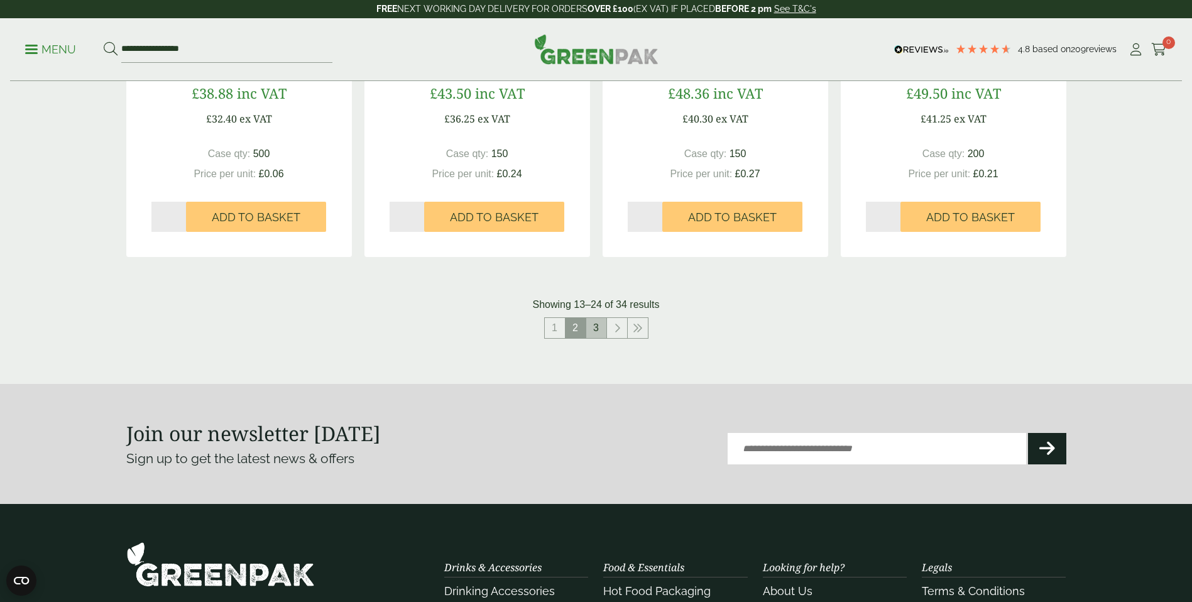
click at [600, 329] on link "3" at bounding box center [596, 328] width 20 height 20
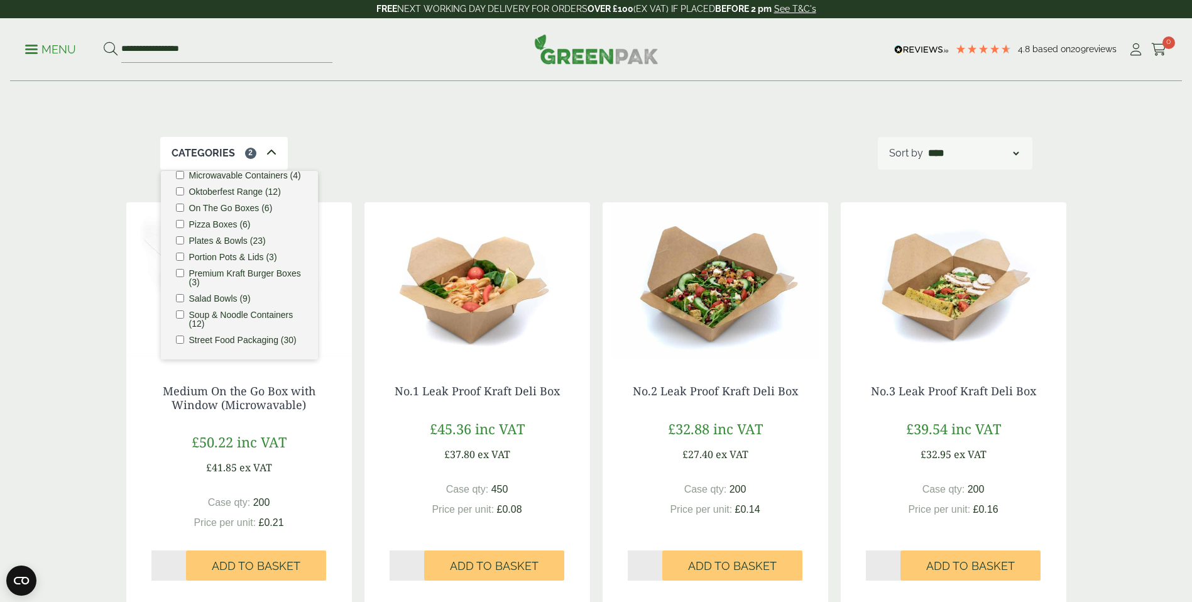
scroll to position [150, 0]
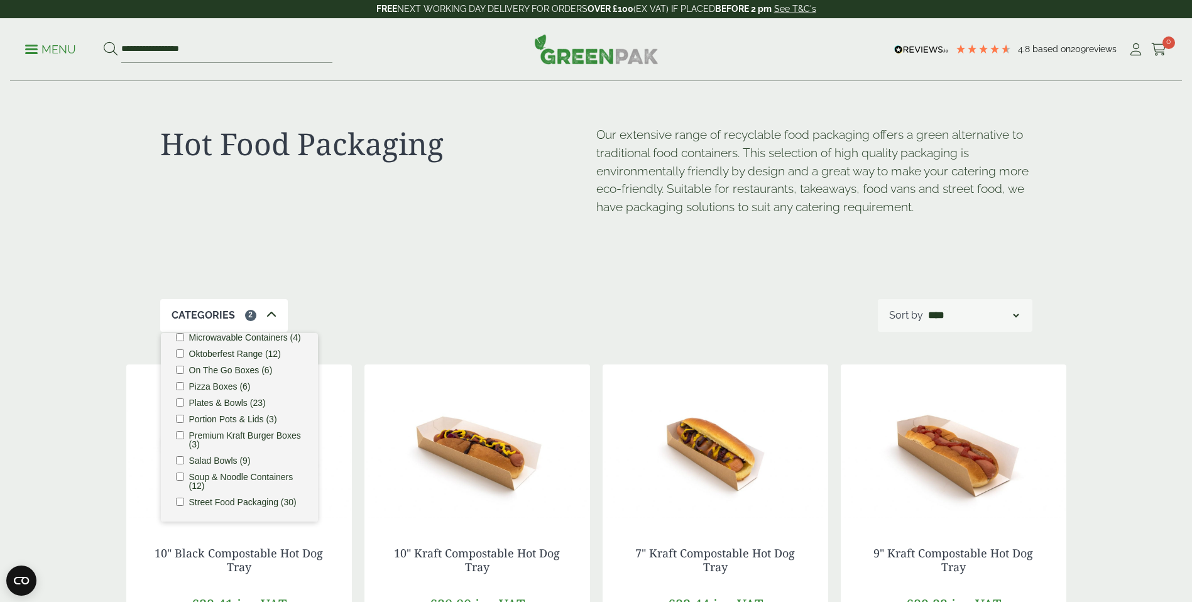
click at [374, 324] on div "Categories 2 Bagasse (22) Baguette Trays (2) Bestsellers (29) Burger Boxes (10)…" at bounding box center [596, 315] width 872 height 33
click at [385, 300] on div "Categories 2 Bagasse (22) Baguette Trays (2) Bestsellers (29) Burger Boxes (10)…" at bounding box center [596, 315] width 872 height 33
click at [270, 309] on span at bounding box center [271, 315] width 10 height 15
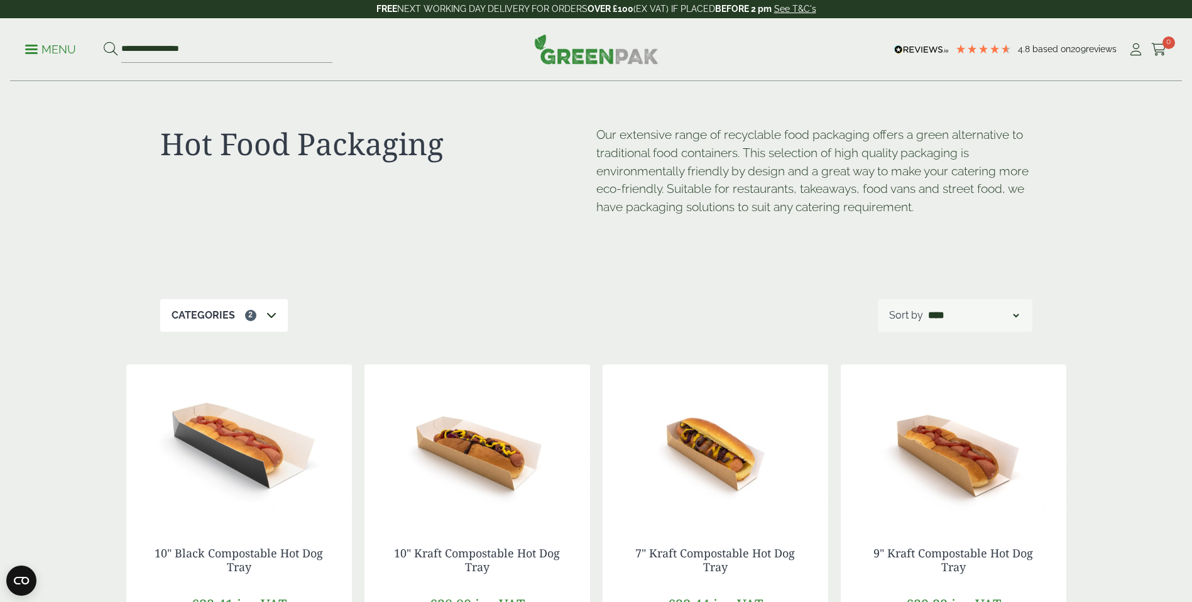
click at [271, 318] on icon at bounding box center [271, 315] width 10 height 10
